Goal: Information Seeking & Learning: Learn about a topic

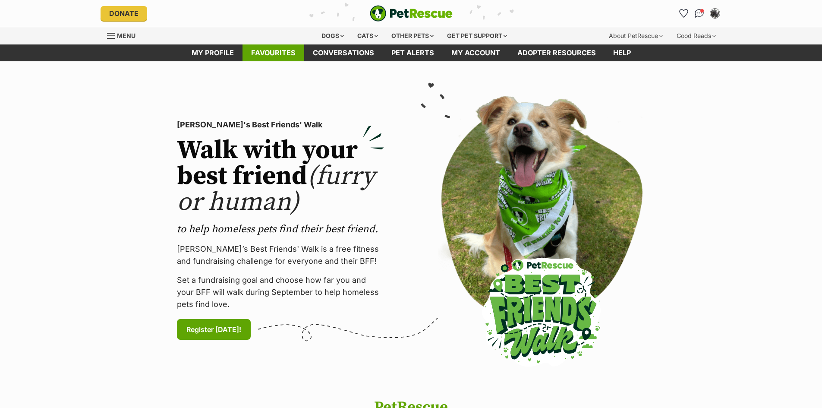
click at [271, 54] on link "Favourites" at bounding box center [274, 52] width 62 height 17
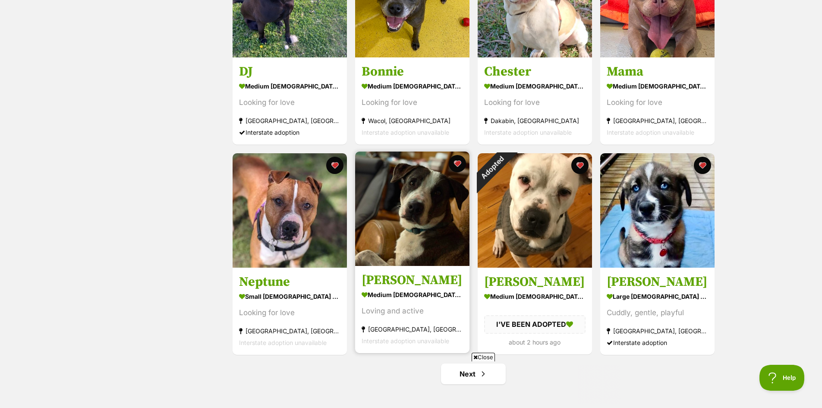
scroll to position [949, 0]
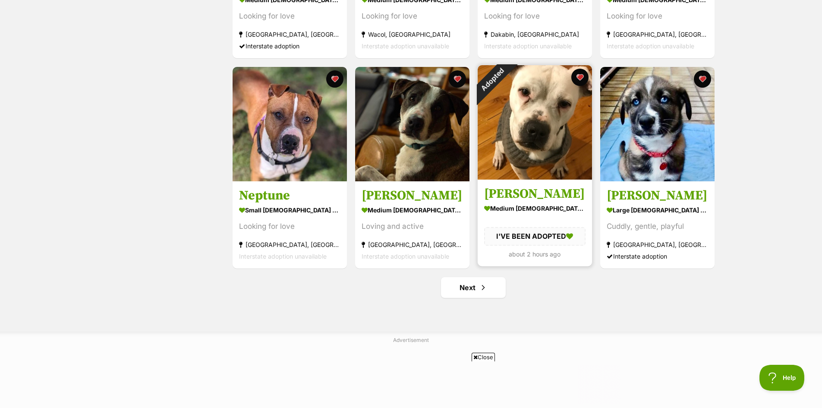
click at [545, 124] on img at bounding box center [535, 122] width 114 height 114
click at [579, 79] on button "favourite" at bounding box center [580, 77] width 19 height 19
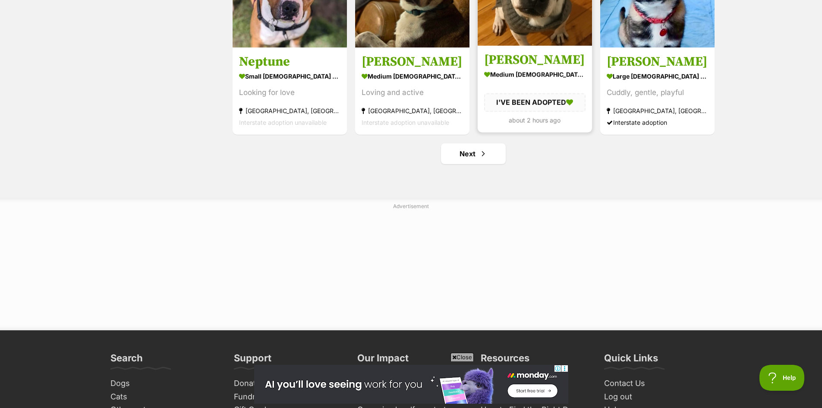
scroll to position [1079, 0]
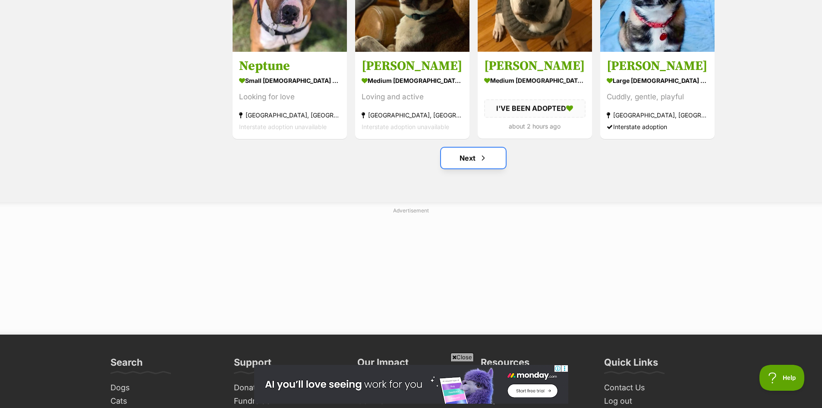
click at [465, 162] on link "Next" at bounding box center [473, 158] width 65 height 21
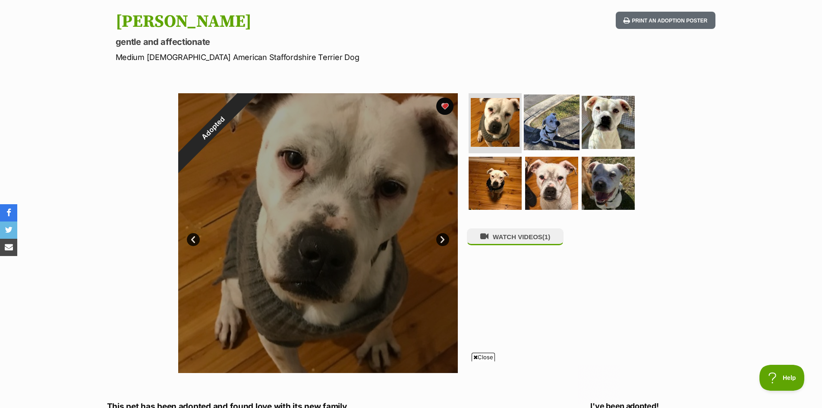
click at [558, 128] on img at bounding box center [552, 122] width 56 height 56
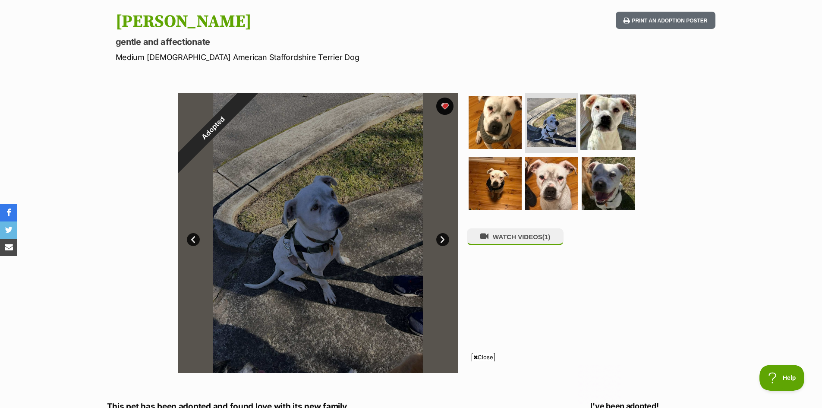
click at [610, 122] on img at bounding box center [608, 122] width 56 height 56
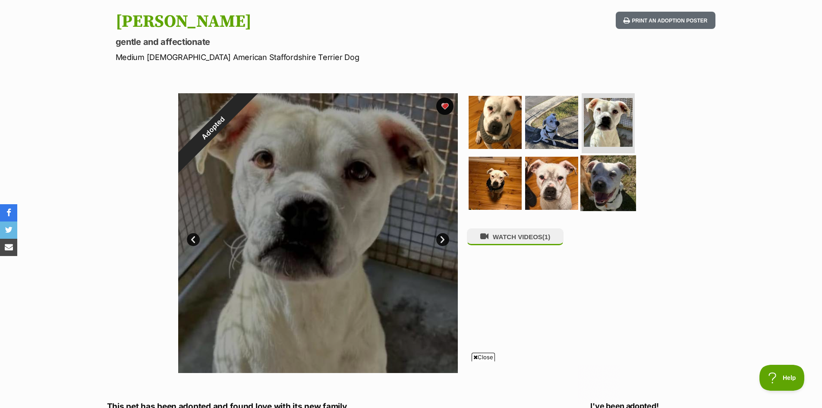
click at [611, 184] on img at bounding box center [608, 183] width 56 height 56
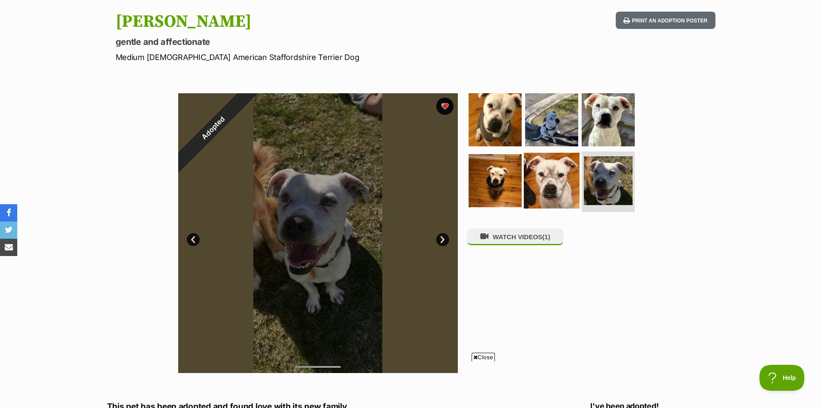
click at [560, 187] on img at bounding box center [552, 181] width 56 height 56
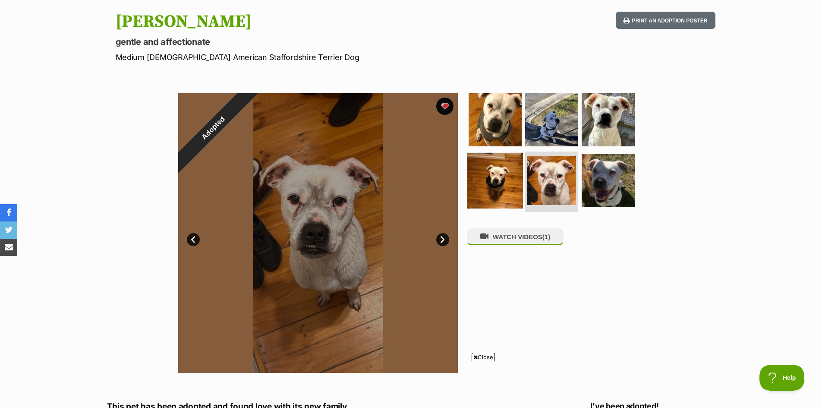
click at [505, 188] on img at bounding box center [495, 181] width 56 height 56
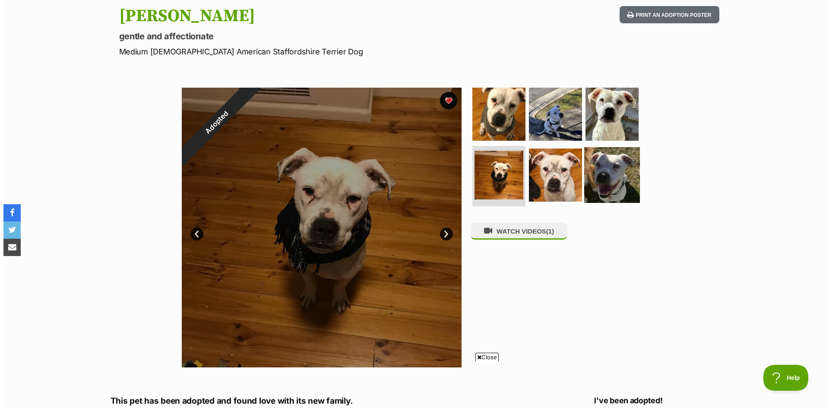
scroll to position [173, 0]
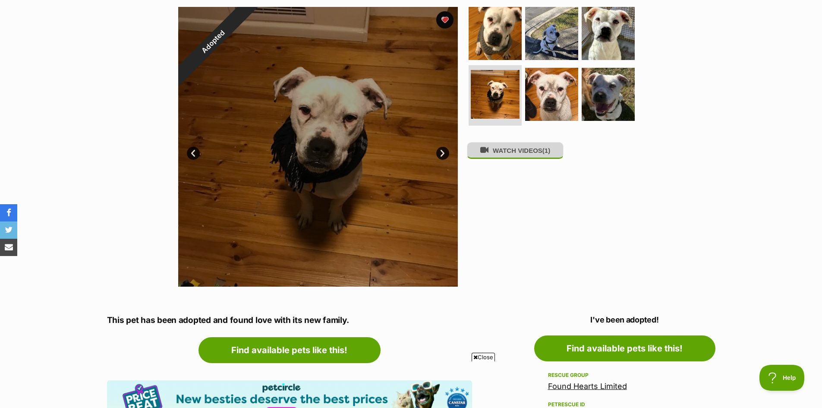
click at [521, 156] on button "WATCH VIDEOS (1)" at bounding box center [515, 150] width 97 height 17
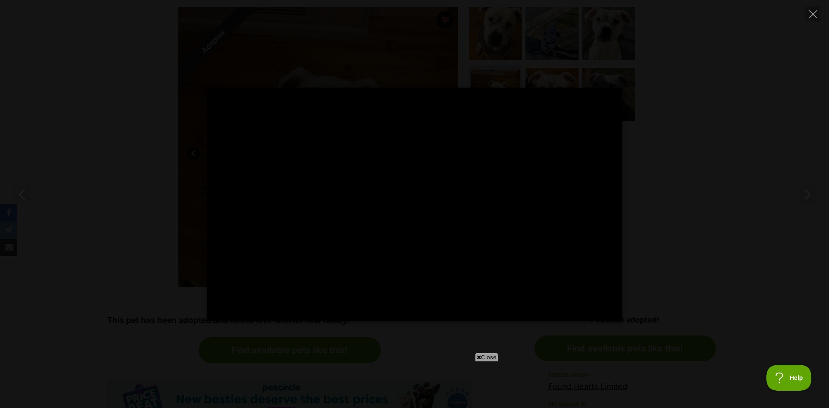
type input "100"
click at [813, 14] on icon "Close" at bounding box center [813, 14] width 8 height 8
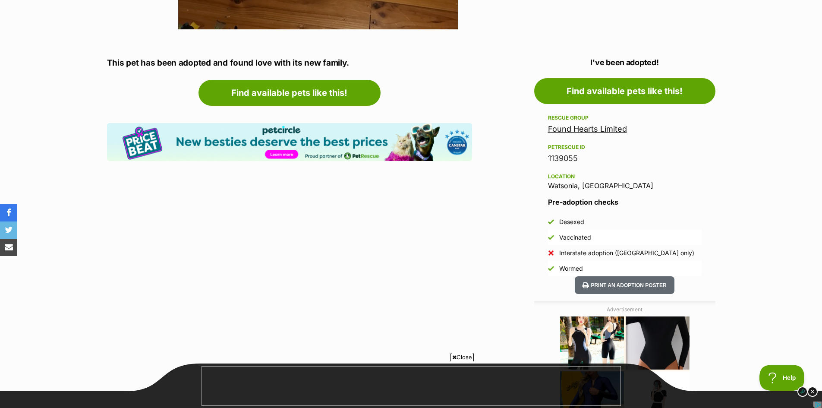
scroll to position [432, 0]
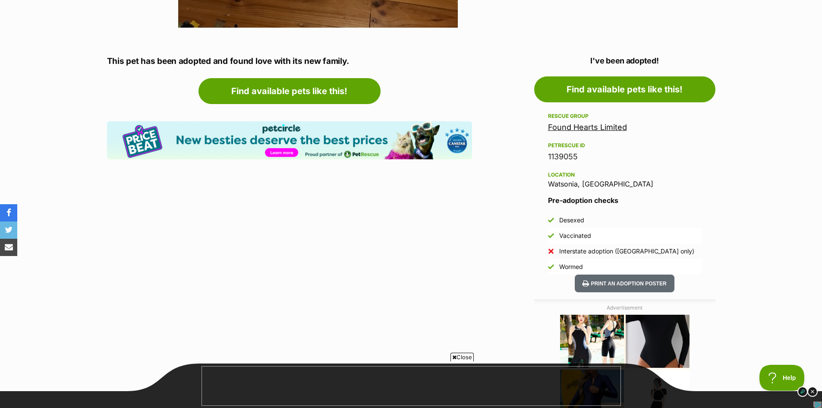
click at [609, 126] on link "Found Hearts Limited" at bounding box center [587, 127] width 79 height 9
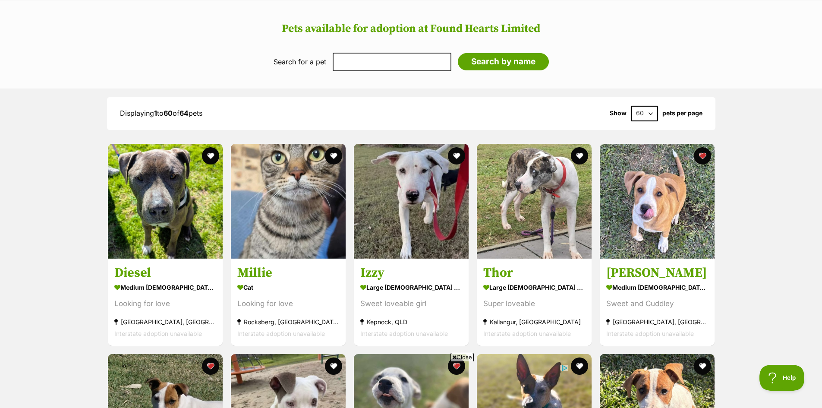
scroll to position [690, 0]
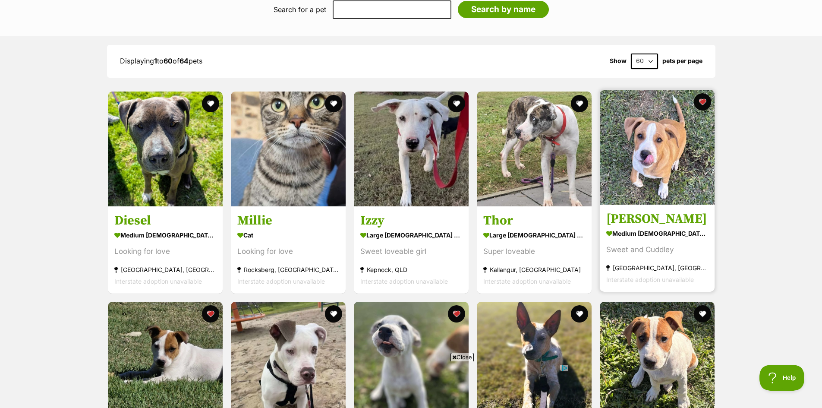
click at [638, 110] on img at bounding box center [657, 147] width 115 height 115
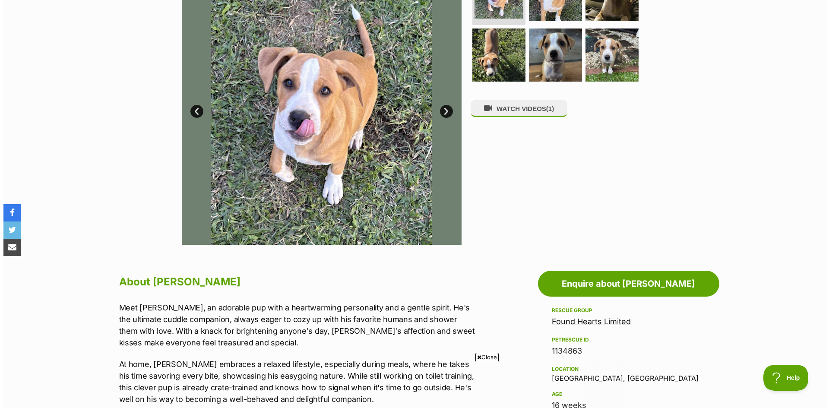
scroll to position [173, 0]
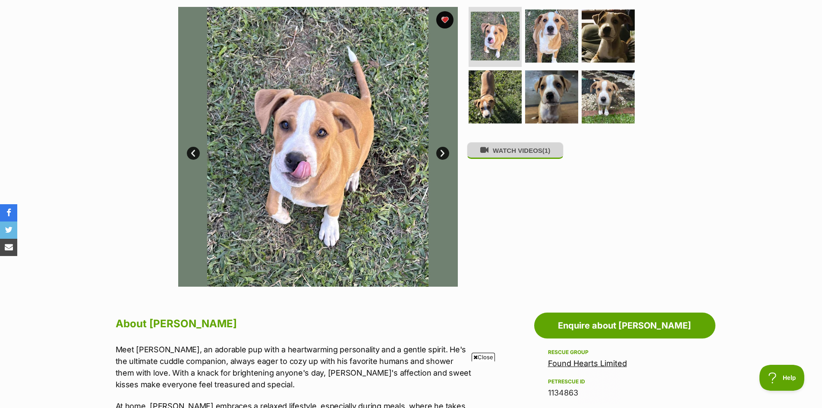
click at [511, 156] on button "WATCH VIDEOS (1)" at bounding box center [515, 150] width 97 height 17
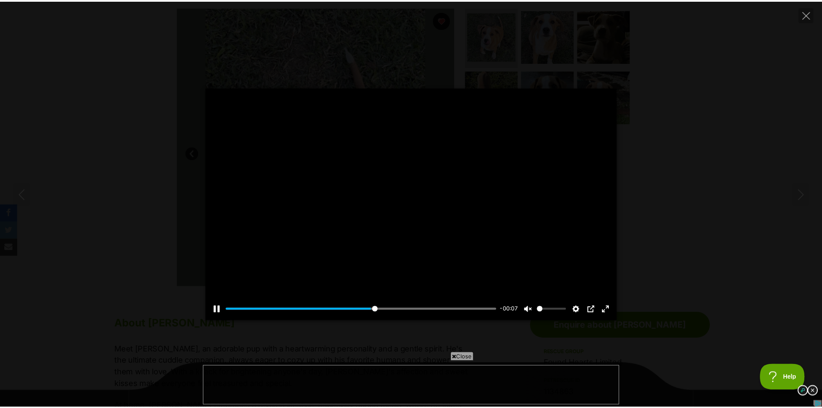
scroll to position [0, 0]
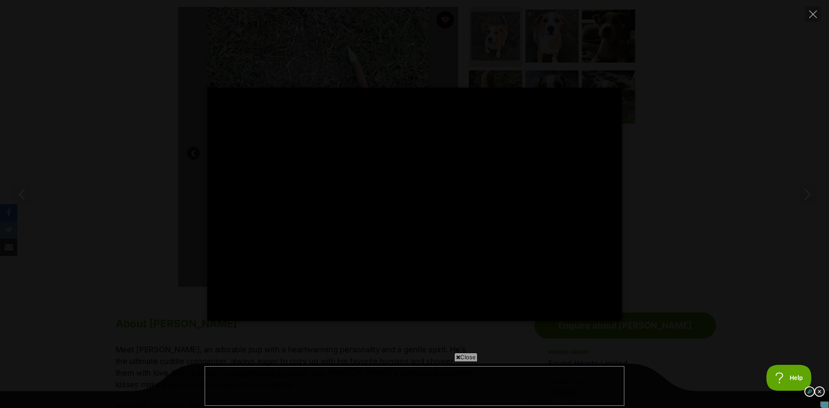
type input "100"
click at [813, 13] on icon "Close" at bounding box center [813, 14] width 8 height 8
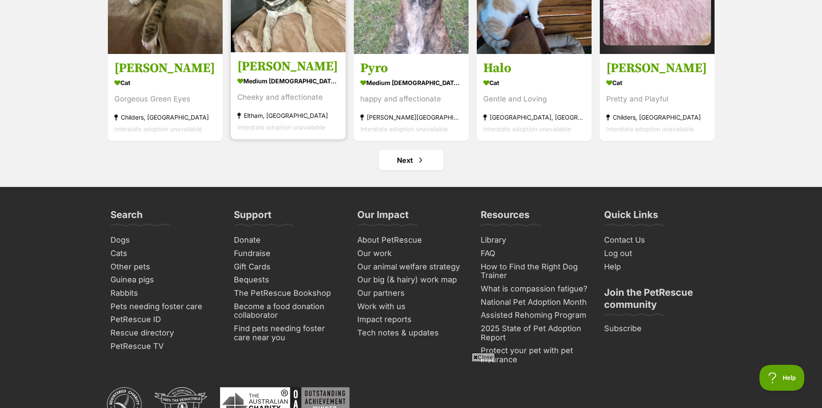
scroll to position [3237, 0]
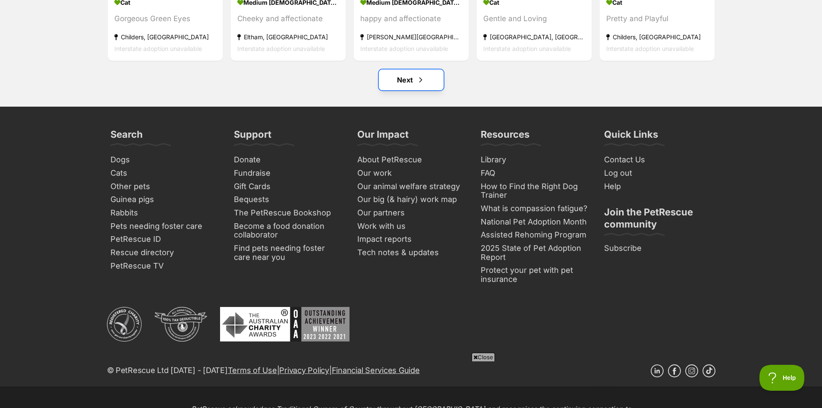
click at [408, 69] on link "Next" at bounding box center [411, 79] width 65 height 21
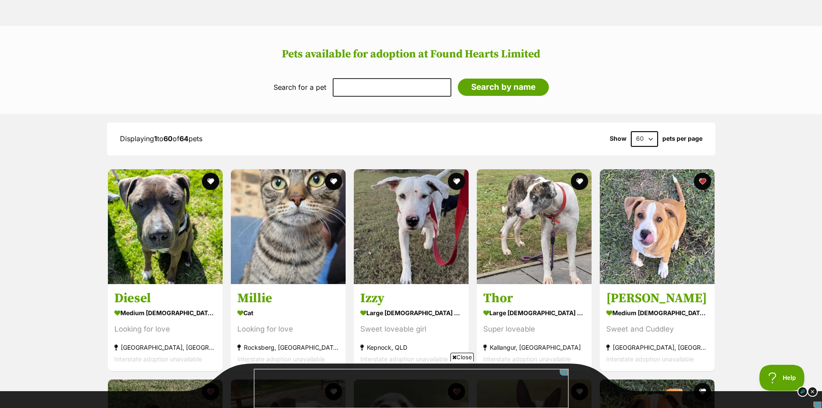
scroll to position [690, 0]
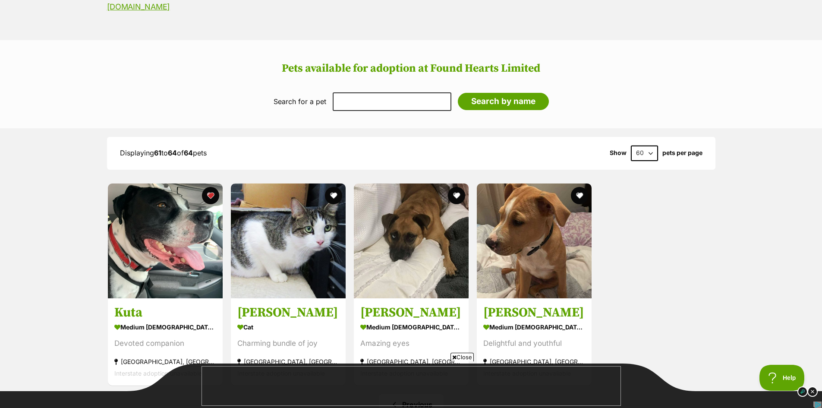
scroll to position [561, 0]
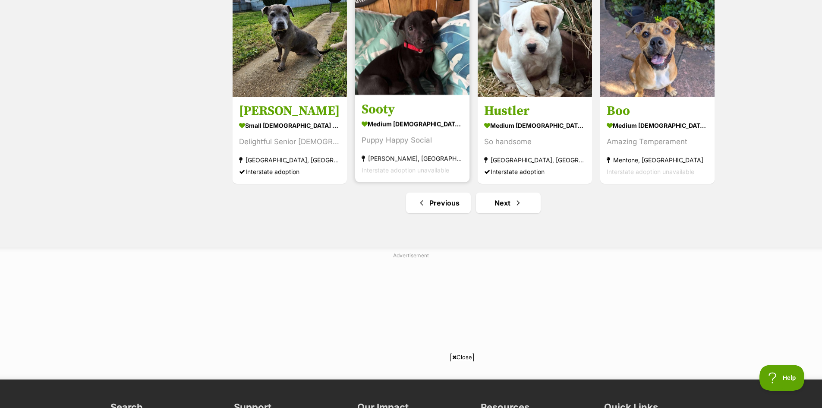
scroll to position [1036, 0]
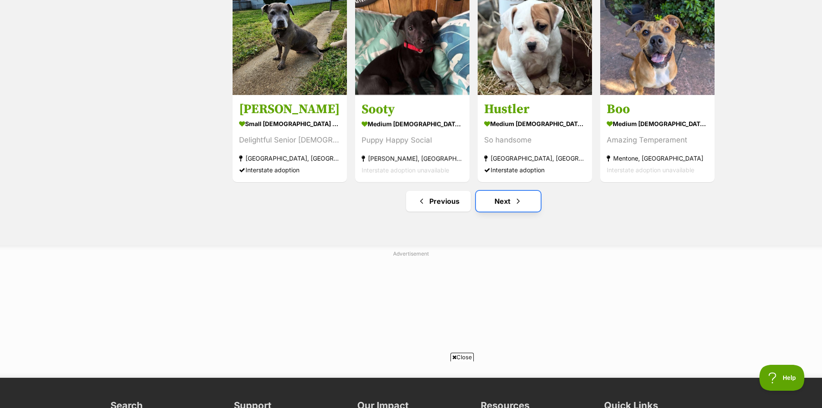
click at [508, 201] on link "Next" at bounding box center [508, 201] width 65 height 21
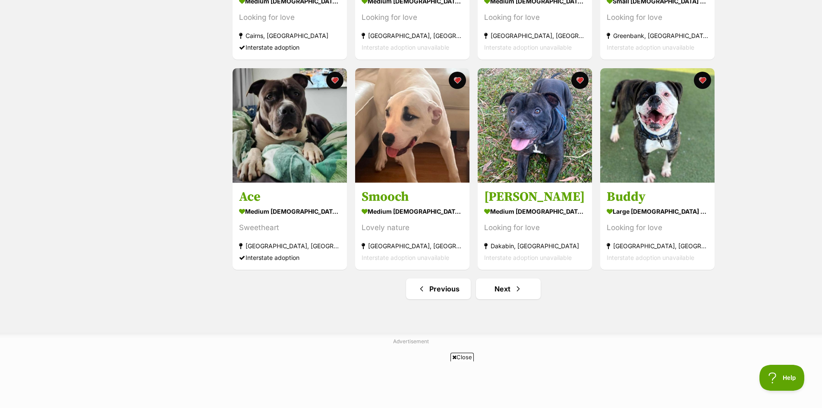
scroll to position [1036, 0]
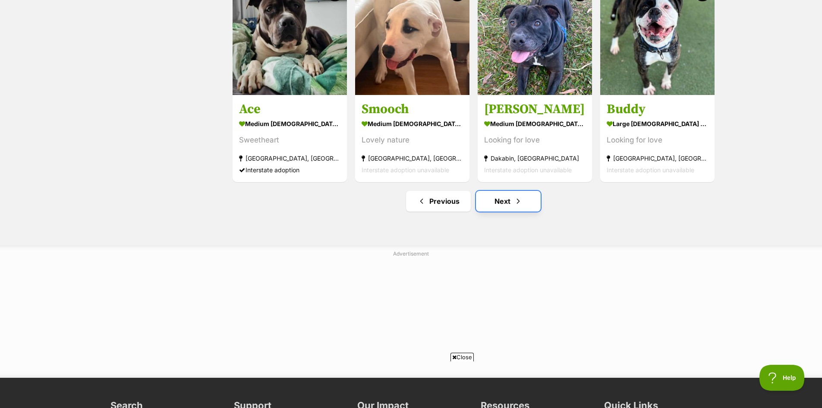
click at [498, 207] on link "Next" at bounding box center [508, 201] width 65 height 21
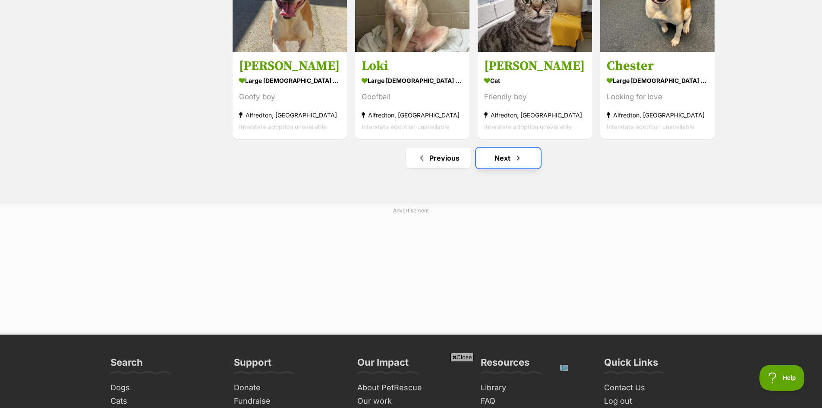
click at [506, 161] on link "Next" at bounding box center [508, 158] width 65 height 21
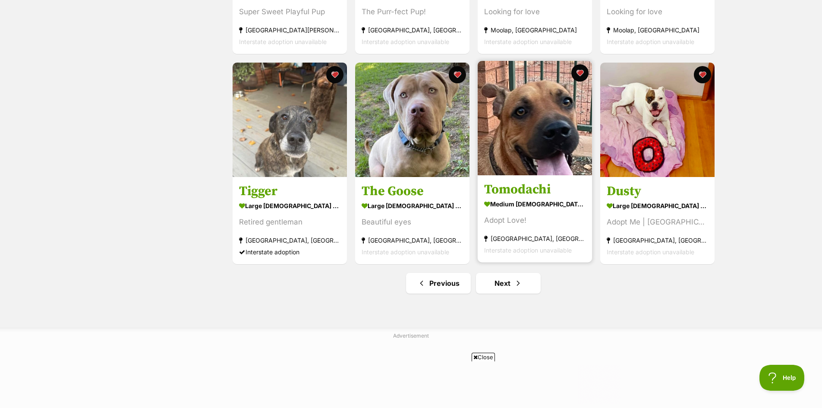
scroll to position [1036, 0]
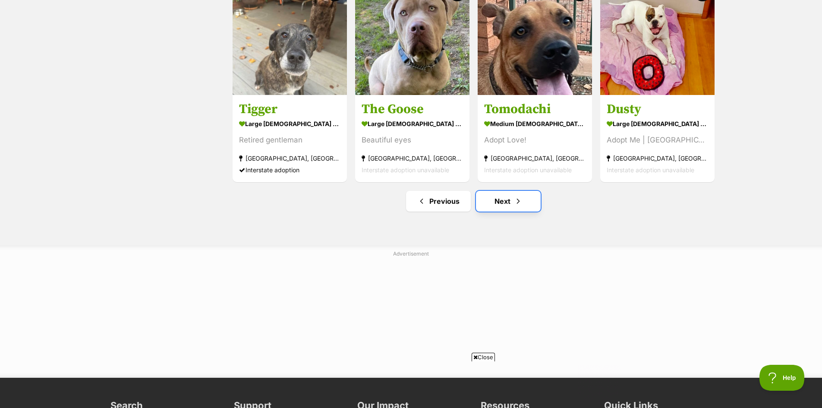
click at [504, 203] on link "Next" at bounding box center [508, 201] width 65 height 21
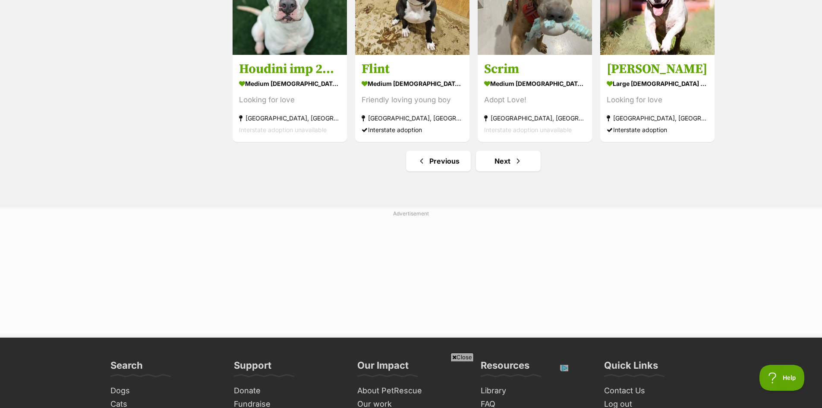
scroll to position [1079, 0]
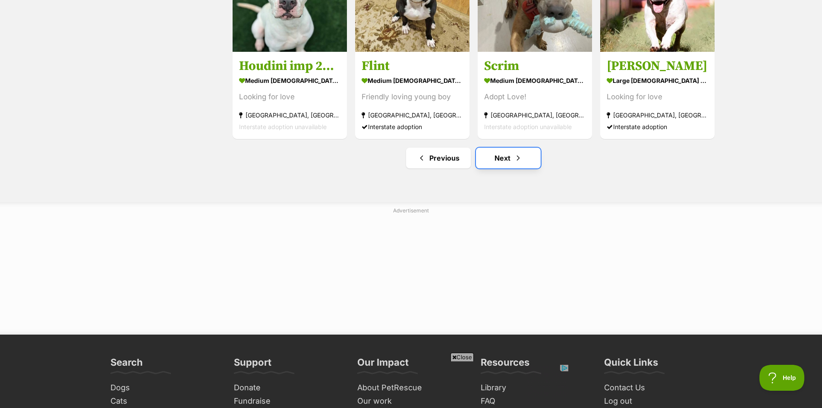
click at [502, 161] on link "Next" at bounding box center [508, 158] width 65 height 21
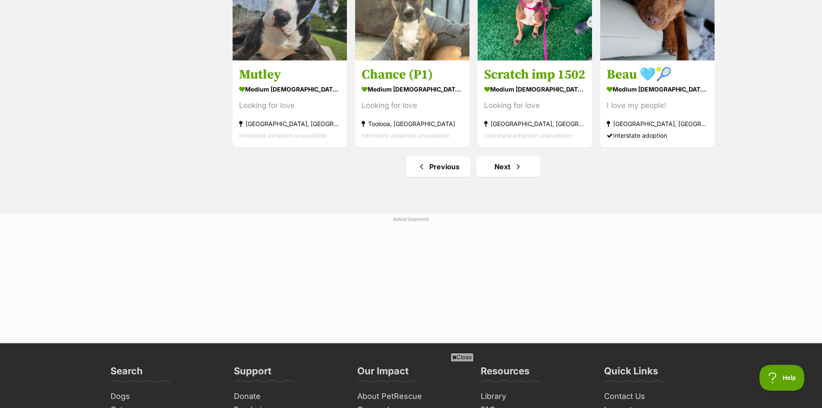
scroll to position [1079, 0]
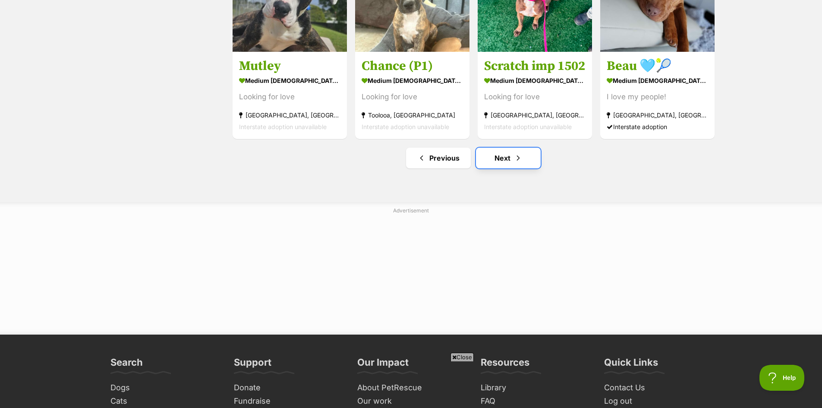
click at [506, 163] on link "Next" at bounding box center [508, 158] width 65 height 21
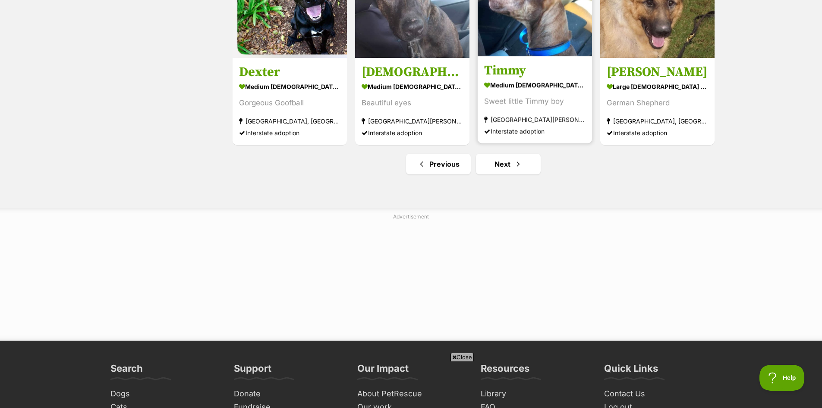
scroll to position [1122, 0]
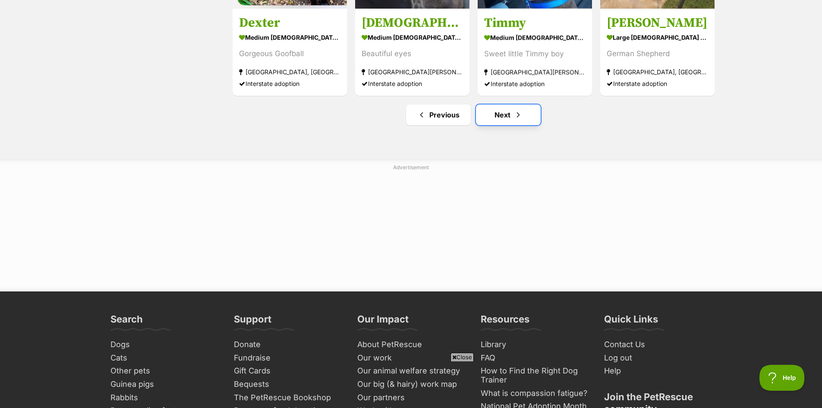
click at [501, 115] on link "Next" at bounding box center [508, 114] width 65 height 21
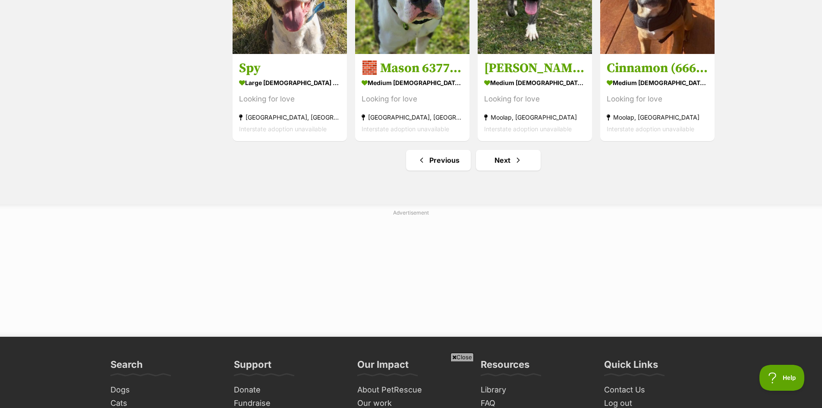
scroll to position [1079, 0]
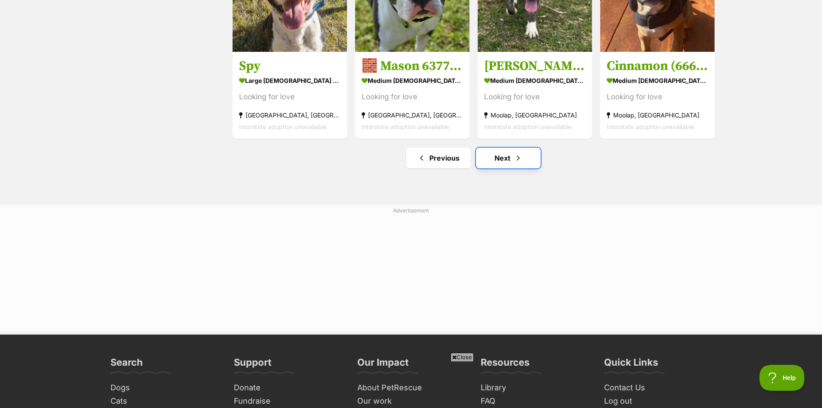
click at [501, 168] on link "Next" at bounding box center [508, 158] width 65 height 21
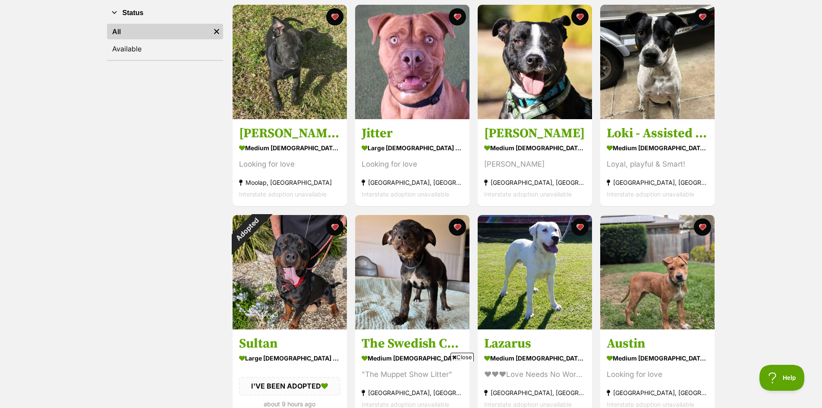
scroll to position [259, 0]
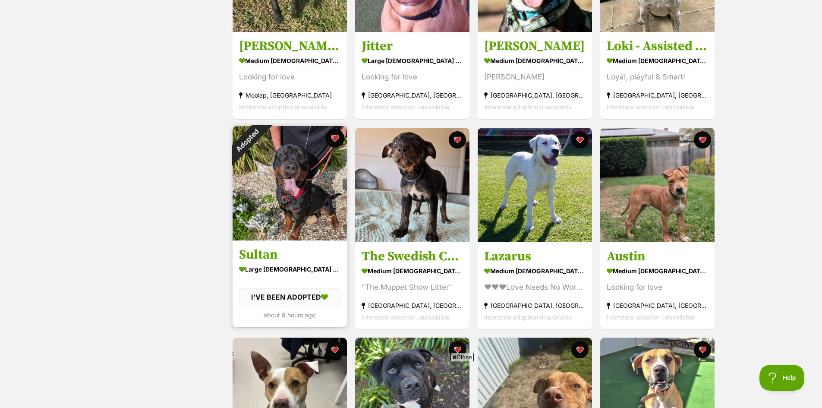
click at [334, 141] on button "favourite" at bounding box center [334, 138] width 19 height 19
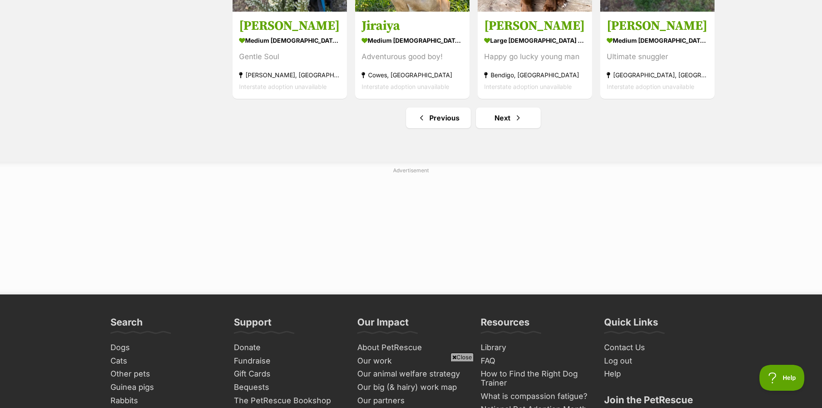
scroll to position [1122, 0]
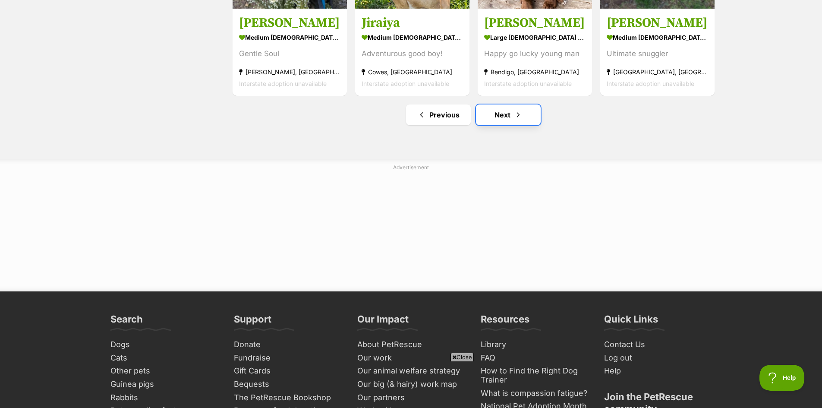
click at [509, 122] on link "Next" at bounding box center [508, 114] width 65 height 21
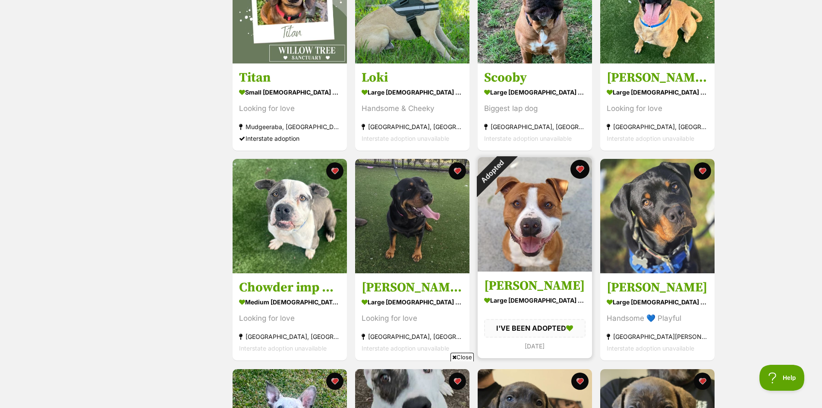
click at [580, 167] on button "favourite" at bounding box center [580, 169] width 19 height 19
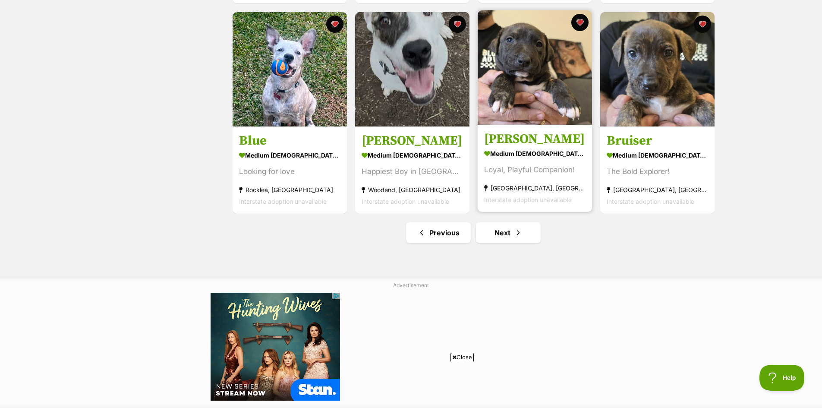
scroll to position [1079, 0]
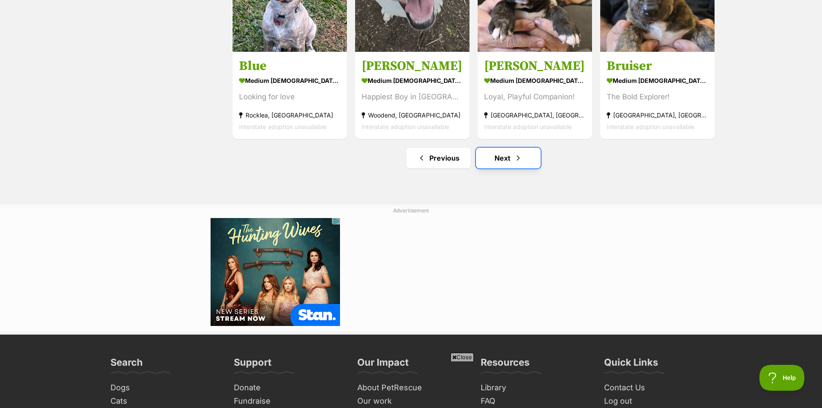
click at [504, 161] on link "Next" at bounding box center [508, 158] width 65 height 21
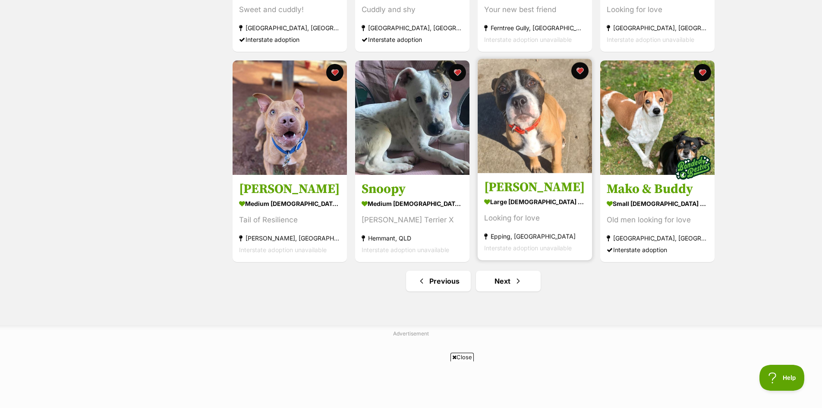
scroll to position [1079, 0]
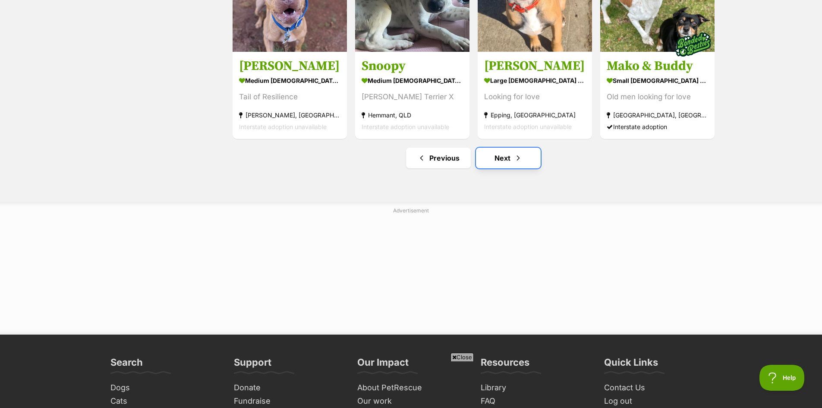
click at [513, 158] on link "Next" at bounding box center [508, 158] width 65 height 21
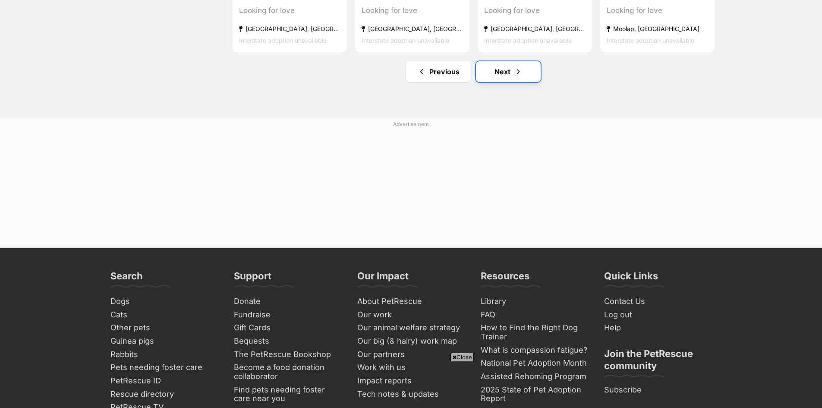
click at [505, 76] on link "Next" at bounding box center [508, 71] width 65 height 21
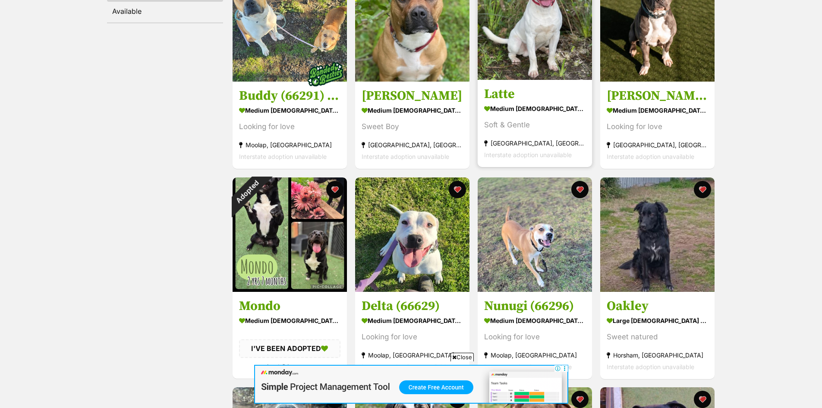
scroll to position [259, 0]
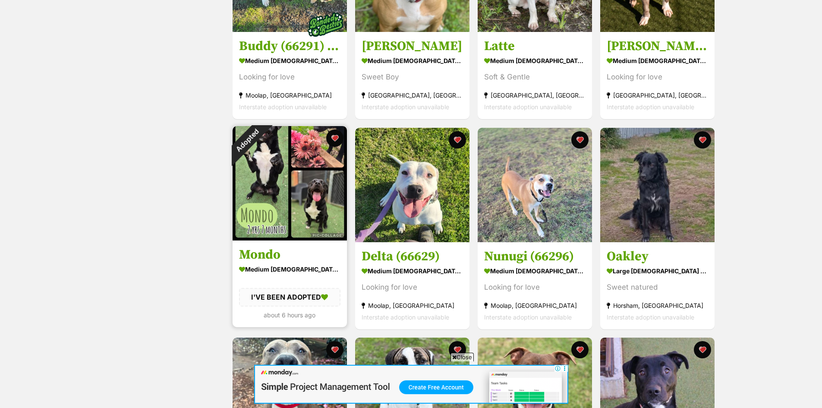
click at [294, 184] on img at bounding box center [290, 183] width 114 height 114
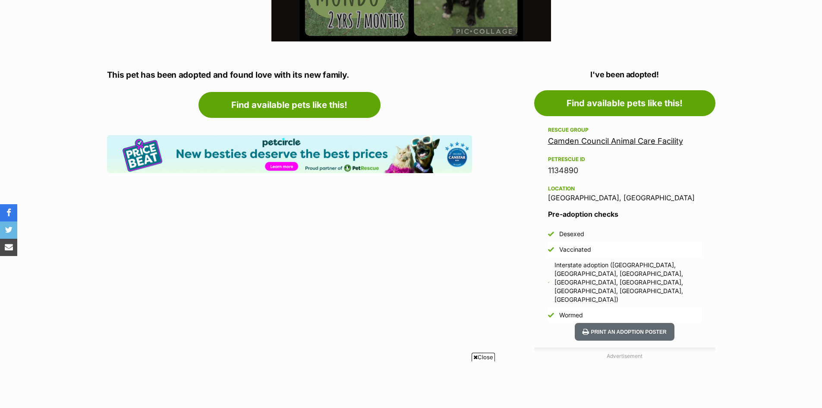
scroll to position [432, 0]
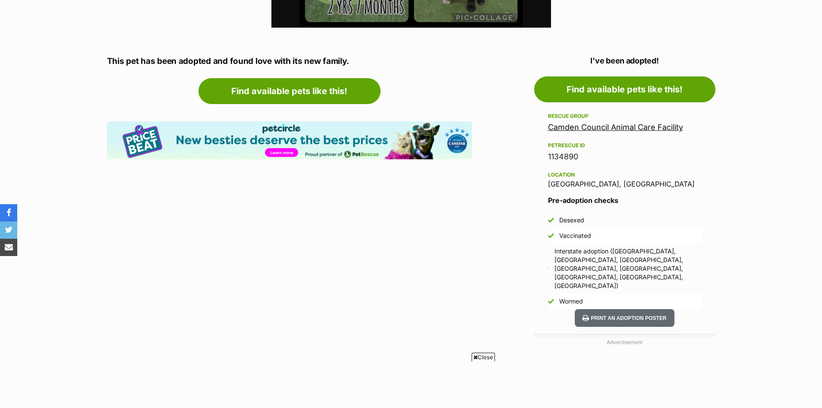
click at [586, 126] on link "Camden Council Animal Care Facility" at bounding box center [615, 127] width 135 height 9
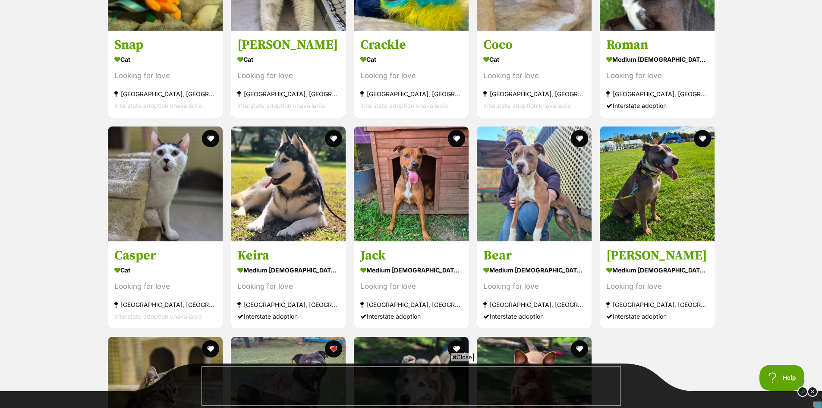
scroll to position [1252, 0]
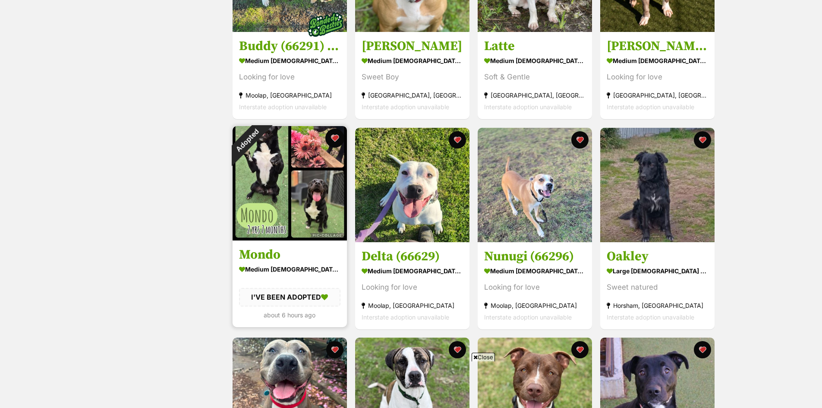
click at [334, 139] on button "favourite" at bounding box center [334, 138] width 19 height 19
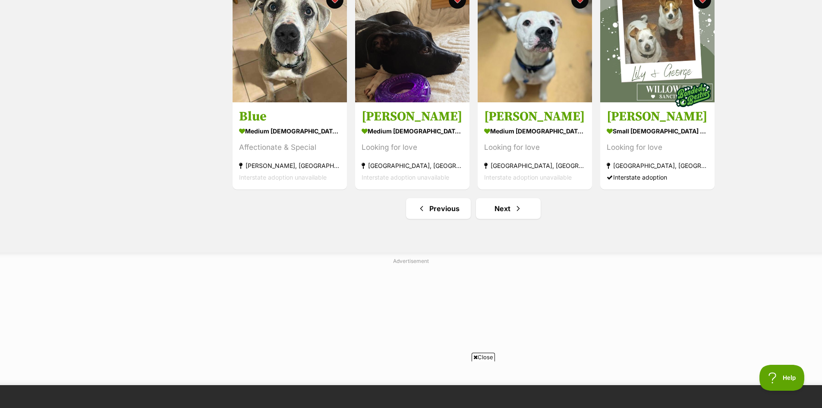
scroll to position [1079, 0]
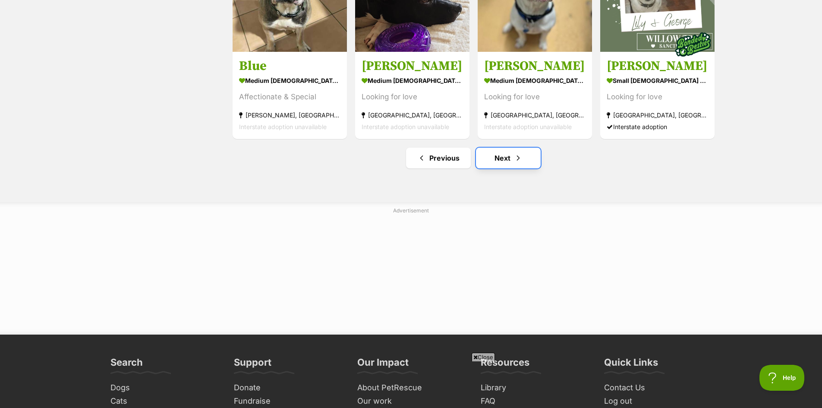
click at [505, 162] on link "Next" at bounding box center [508, 158] width 65 height 21
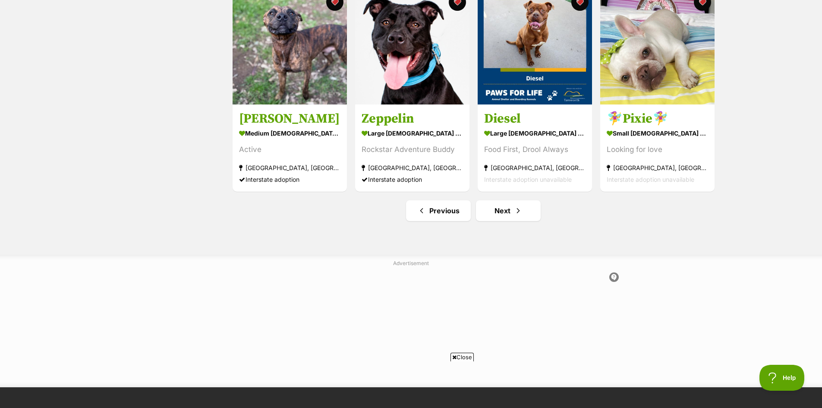
scroll to position [1036, 0]
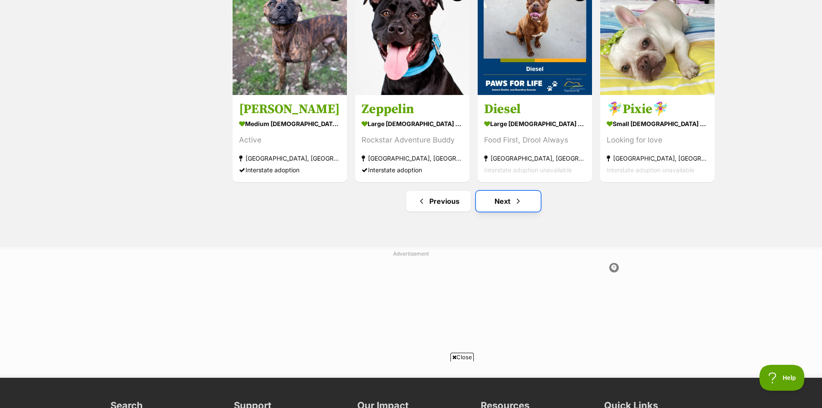
click at [497, 204] on link "Next" at bounding box center [508, 201] width 65 height 21
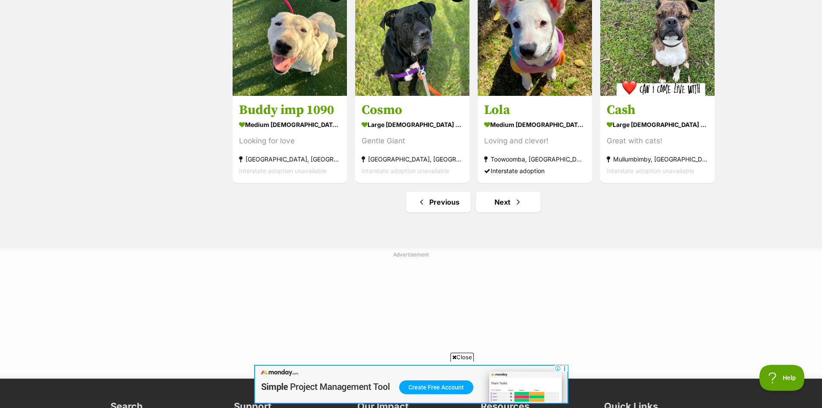
scroll to position [1036, 0]
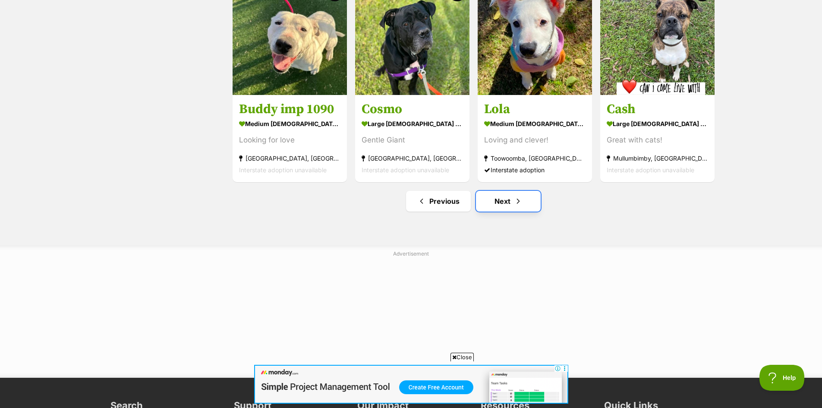
click at [501, 205] on link "Next" at bounding box center [508, 201] width 65 height 21
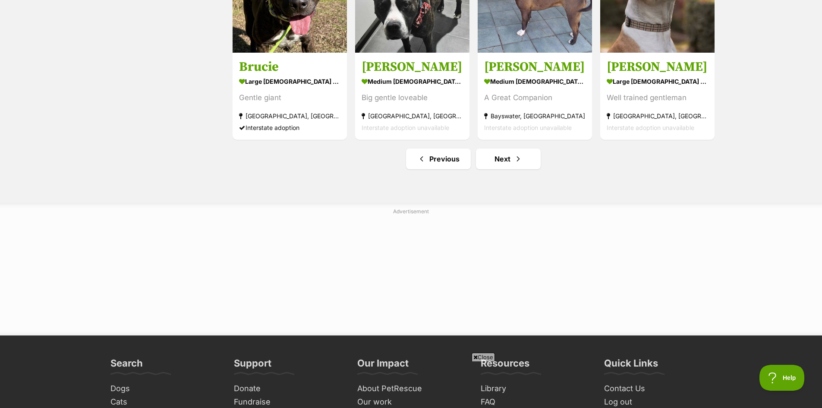
scroll to position [1079, 0]
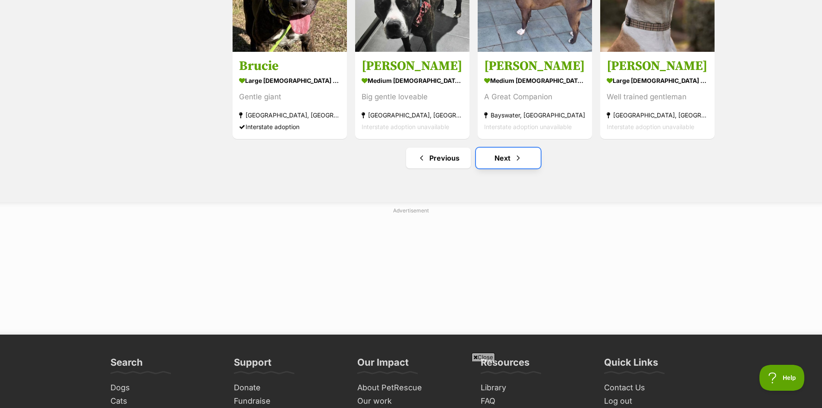
click at [509, 158] on link "Next" at bounding box center [508, 158] width 65 height 21
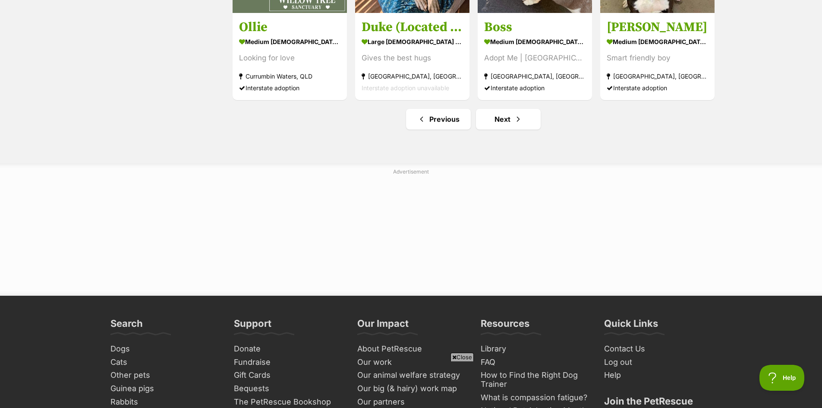
scroll to position [1122, 0]
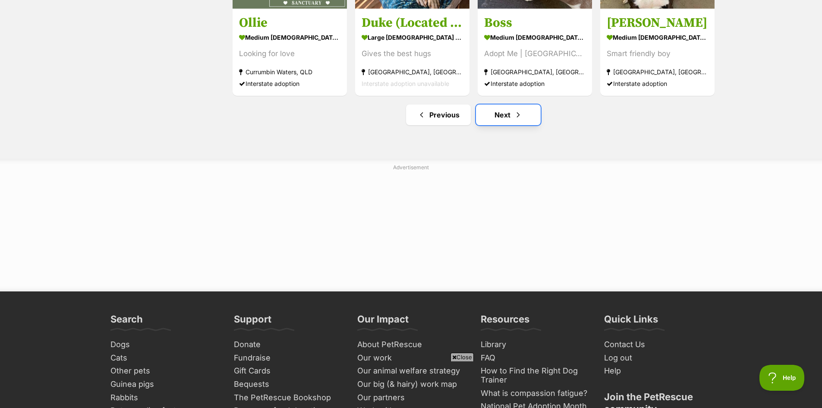
click at [489, 116] on link "Next" at bounding box center [508, 114] width 65 height 21
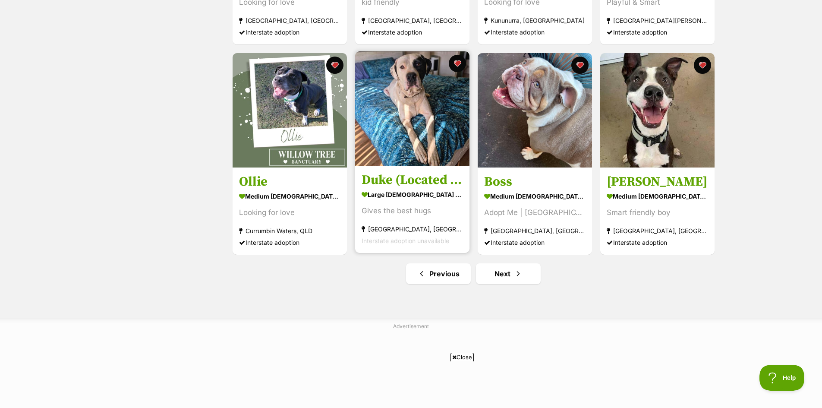
scroll to position [1036, 0]
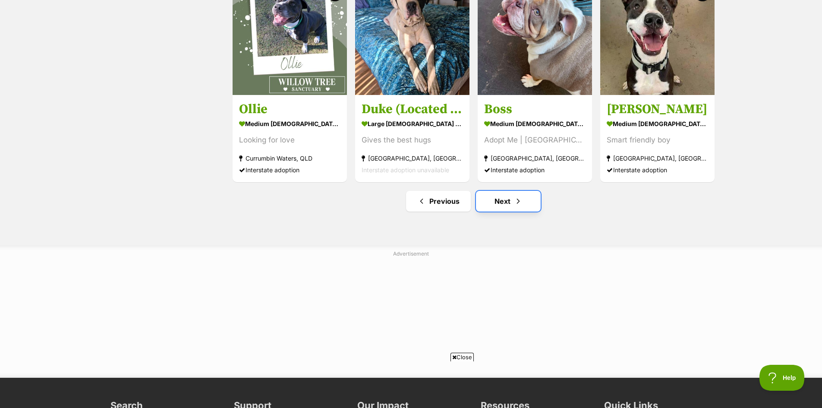
click at [503, 202] on link "Next" at bounding box center [508, 201] width 65 height 21
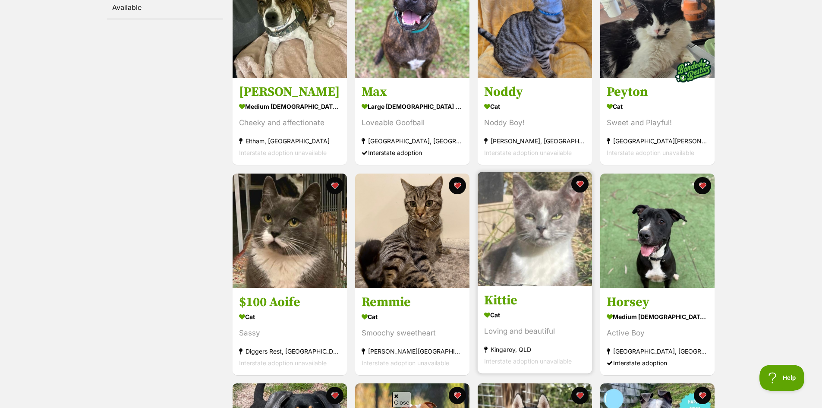
scroll to position [216, 0]
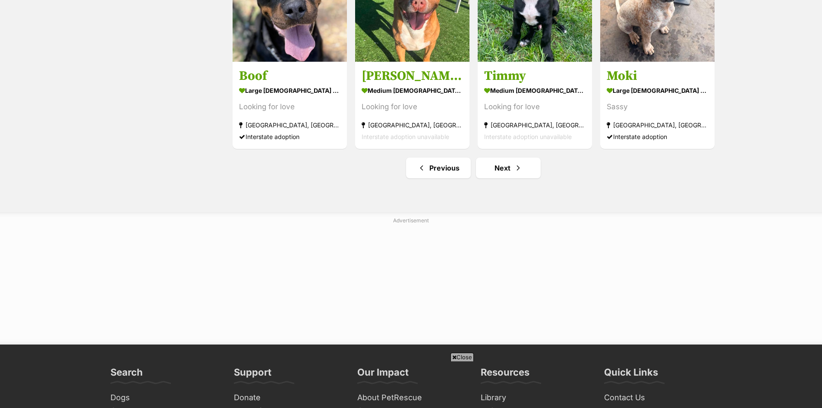
scroll to position [1079, 0]
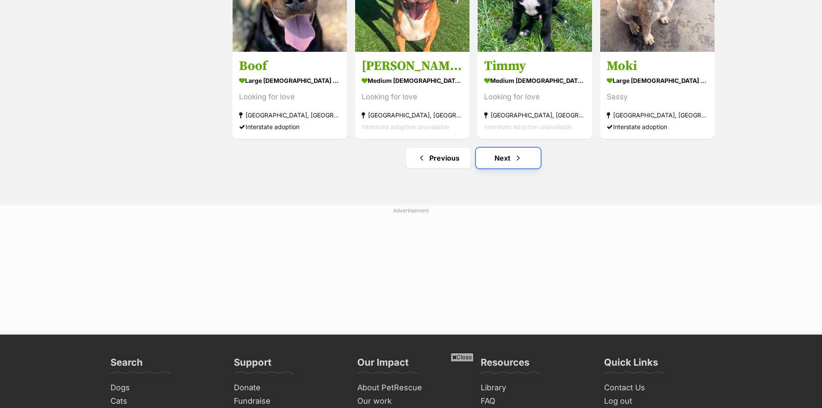
click at [508, 159] on link "Next" at bounding box center [508, 158] width 65 height 21
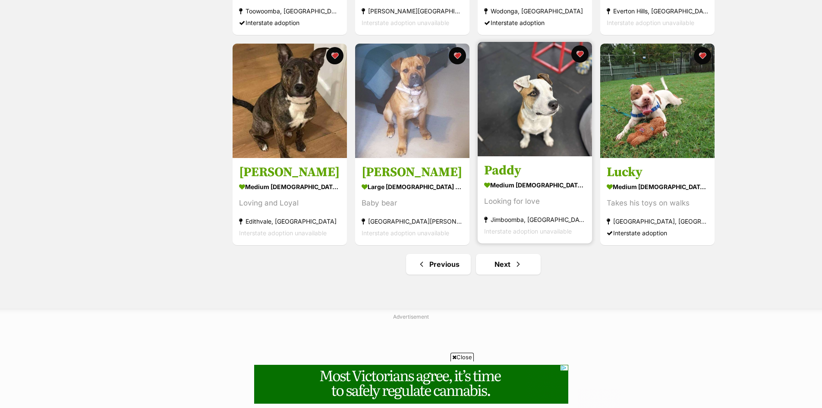
scroll to position [1036, 0]
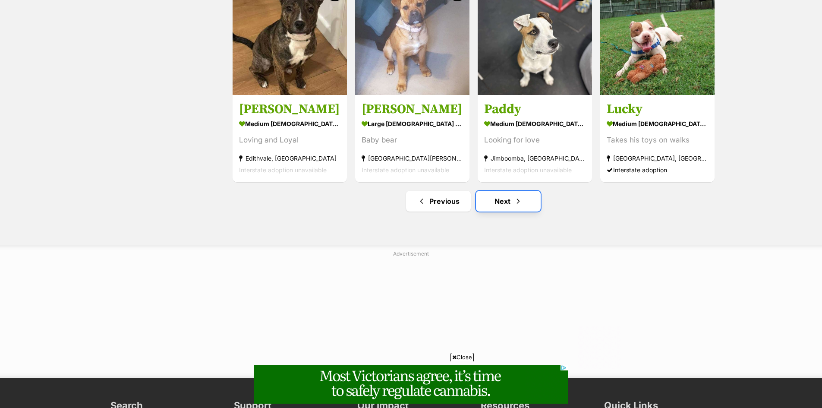
click at [501, 201] on link "Next" at bounding box center [508, 201] width 65 height 21
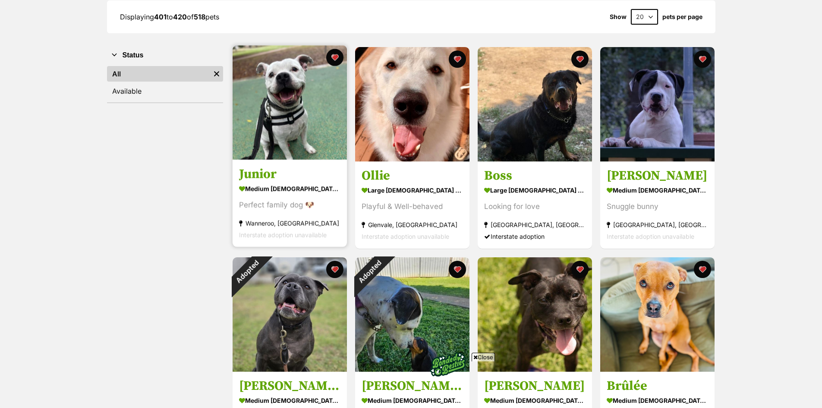
click at [292, 103] on img at bounding box center [290, 102] width 114 height 114
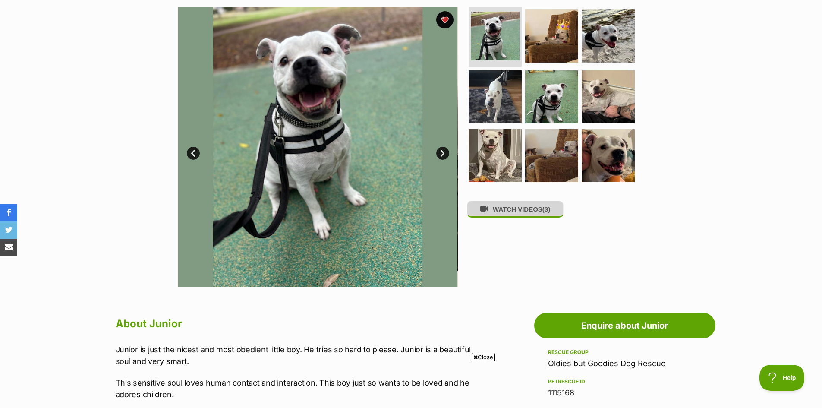
click at [521, 214] on button "WATCH VIDEOS (3)" at bounding box center [515, 209] width 97 height 17
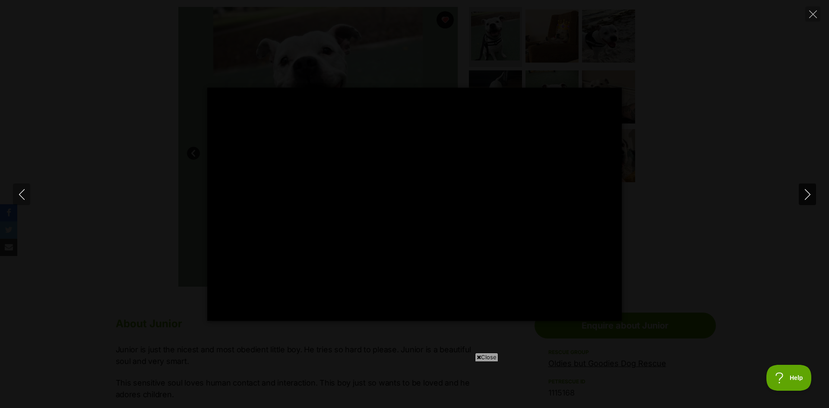
click at [809, 195] on icon "Next" at bounding box center [807, 194] width 6 height 11
type input "10.14"
click at [814, 17] on icon "Close" at bounding box center [813, 14] width 8 height 8
type input "64.33"
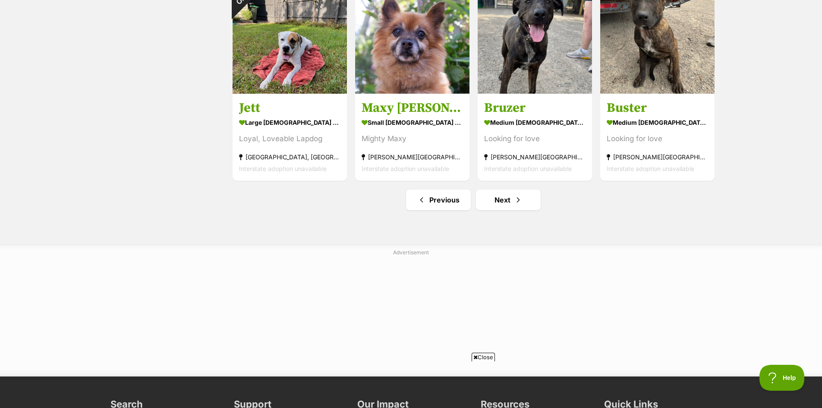
scroll to position [1079, 0]
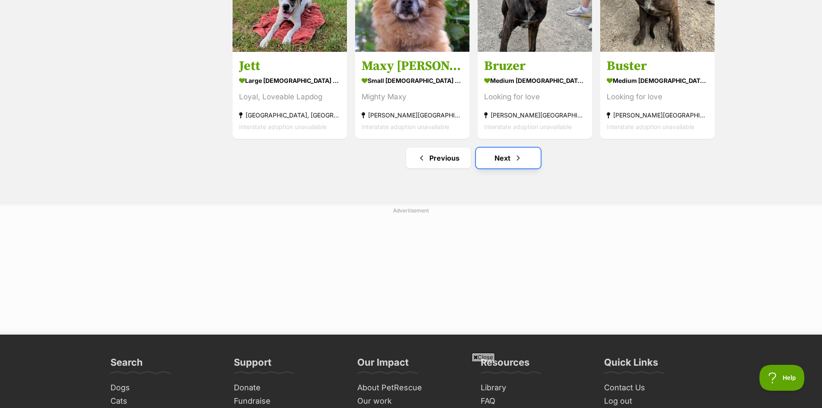
click at [511, 162] on link "Next" at bounding box center [508, 158] width 65 height 21
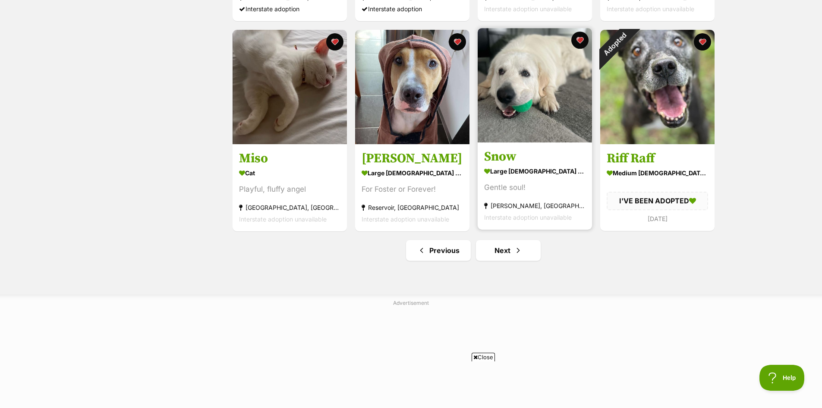
scroll to position [1079, 0]
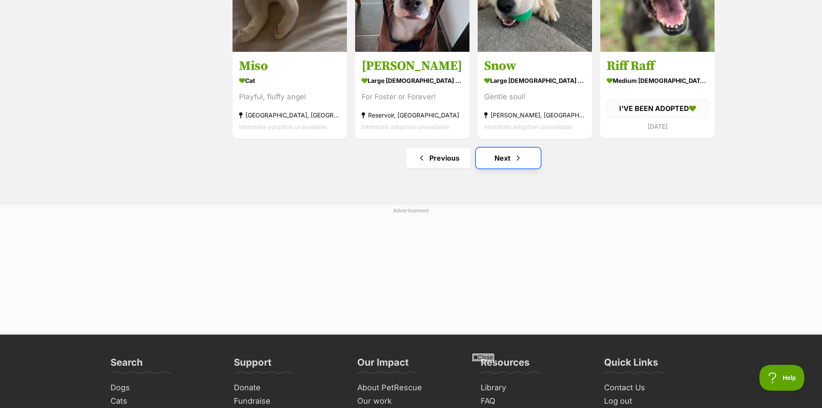
click at [500, 163] on link "Next" at bounding box center [508, 158] width 65 height 21
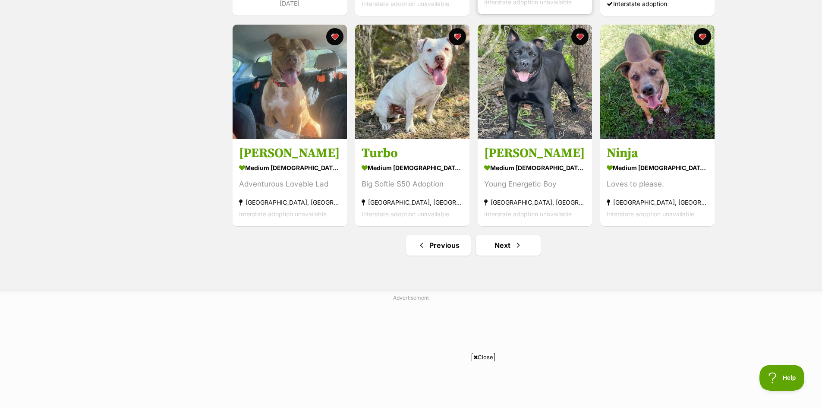
scroll to position [993, 0]
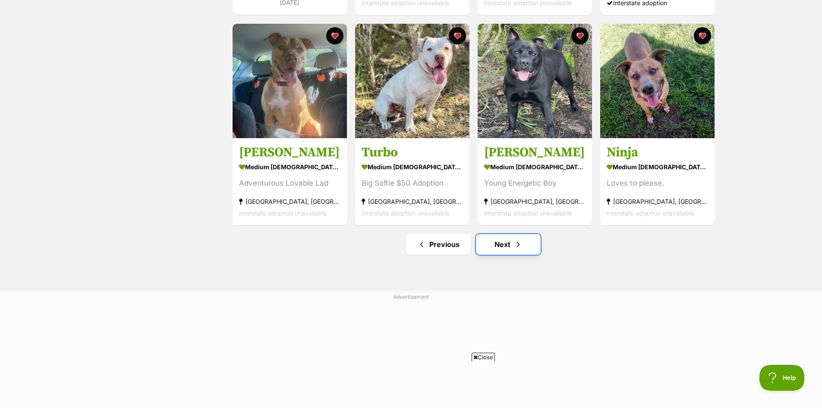
click at [500, 243] on link "Next" at bounding box center [508, 244] width 65 height 21
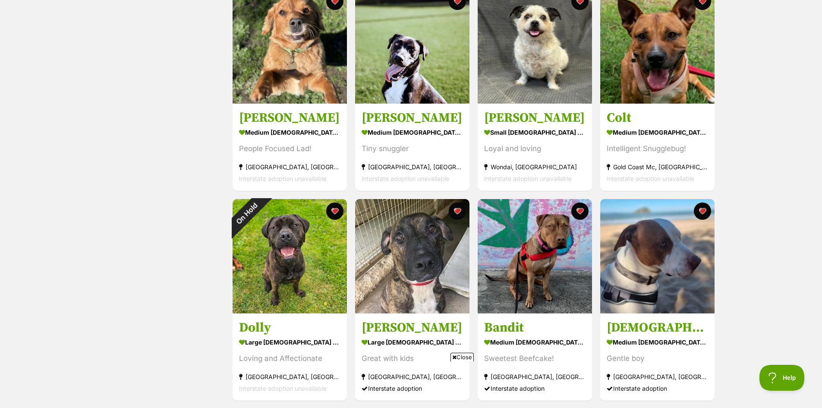
scroll to position [647, 0]
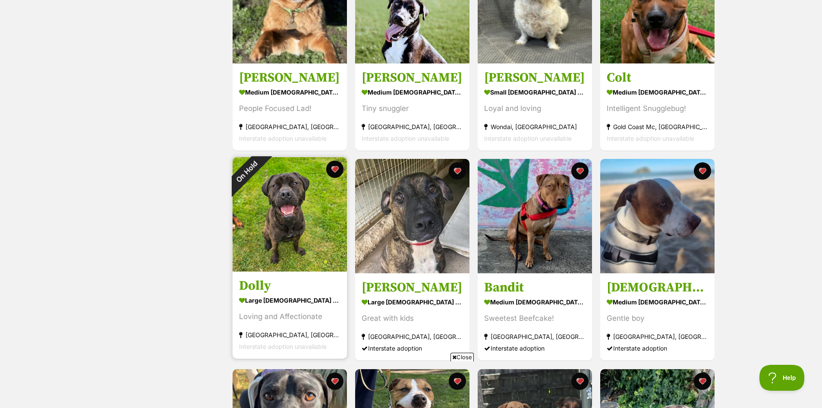
drag, startPoint x: 266, startPoint y: 228, endPoint x: 283, endPoint y: 226, distance: 16.9
click at [266, 227] on img at bounding box center [290, 214] width 114 height 114
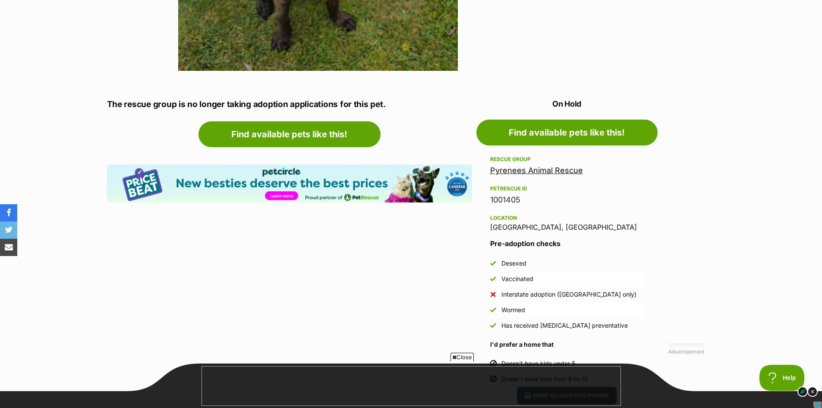
click at [518, 164] on div "Pyrenees Animal Rescue" at bounding box center [567, 170] width 154 height 12
click at [520, 172] on link "Pyrenees Animal Rescue" at bounding box center [536, 170] width 93 height 9
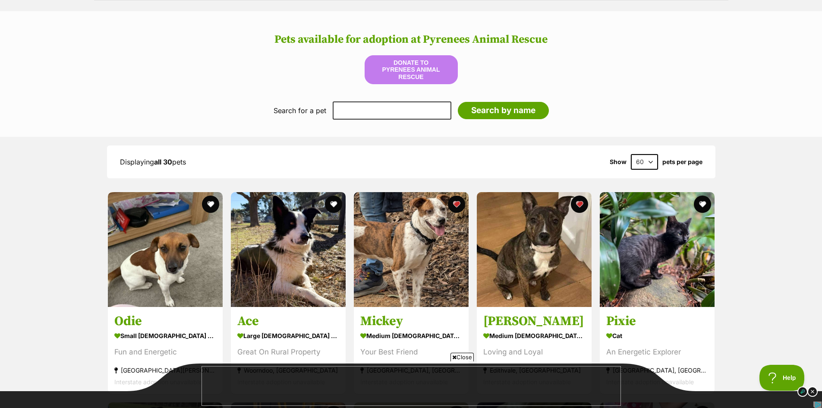
scroll to position [388, 0]
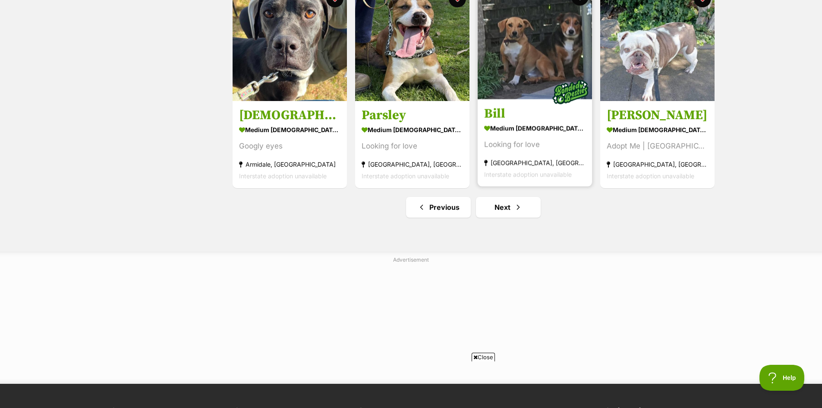
scroll to position [1079, 0]
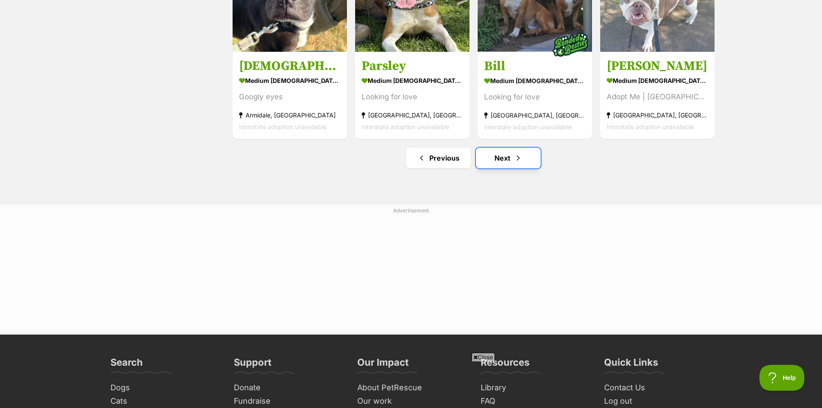
click at [507, 167] on link "Next" at bounding box center [508, 158] width 65 height 21
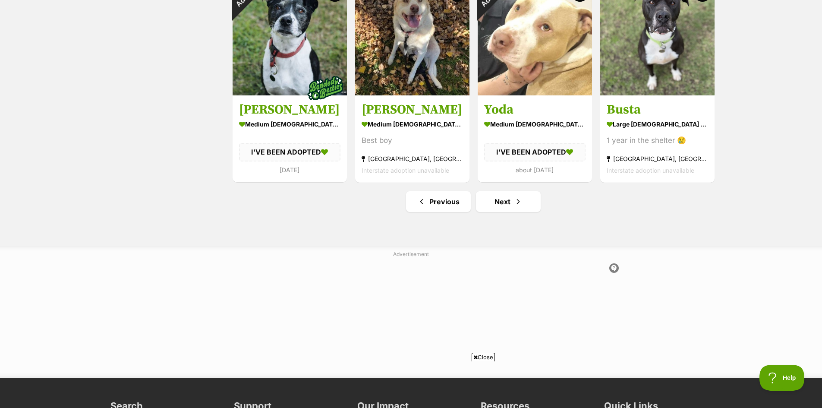
scroll to position [1036, 0]
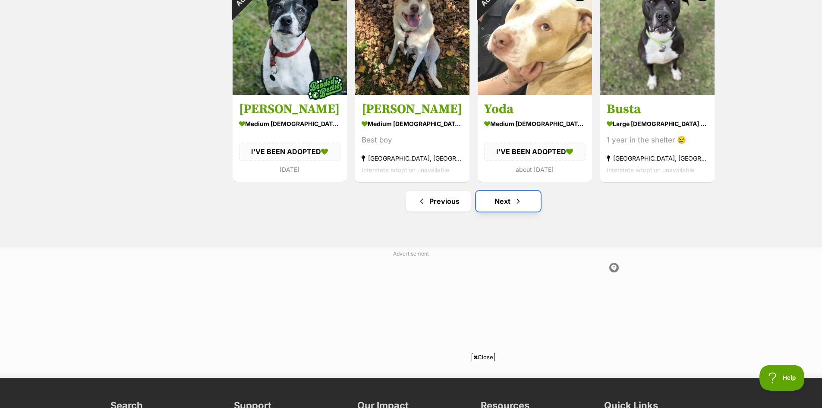
click at [517, 207] on link "Next" at bounding box center [508, 201] width 65 height 21
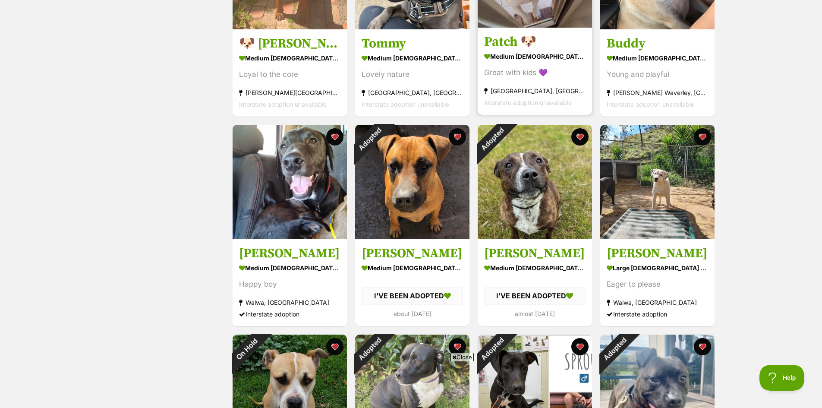
scroll to position [345, 0]
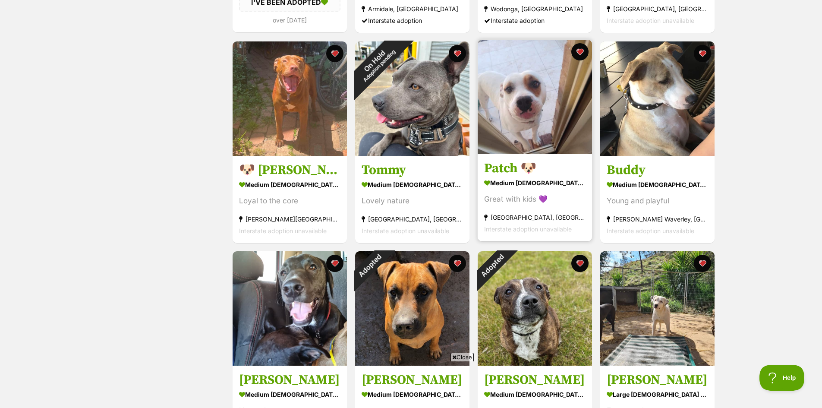
click at [535, 110] on img at bounding box center [535, 97] width 114 height 114
